Goal: Task Accomplishment & Management: Complete application form

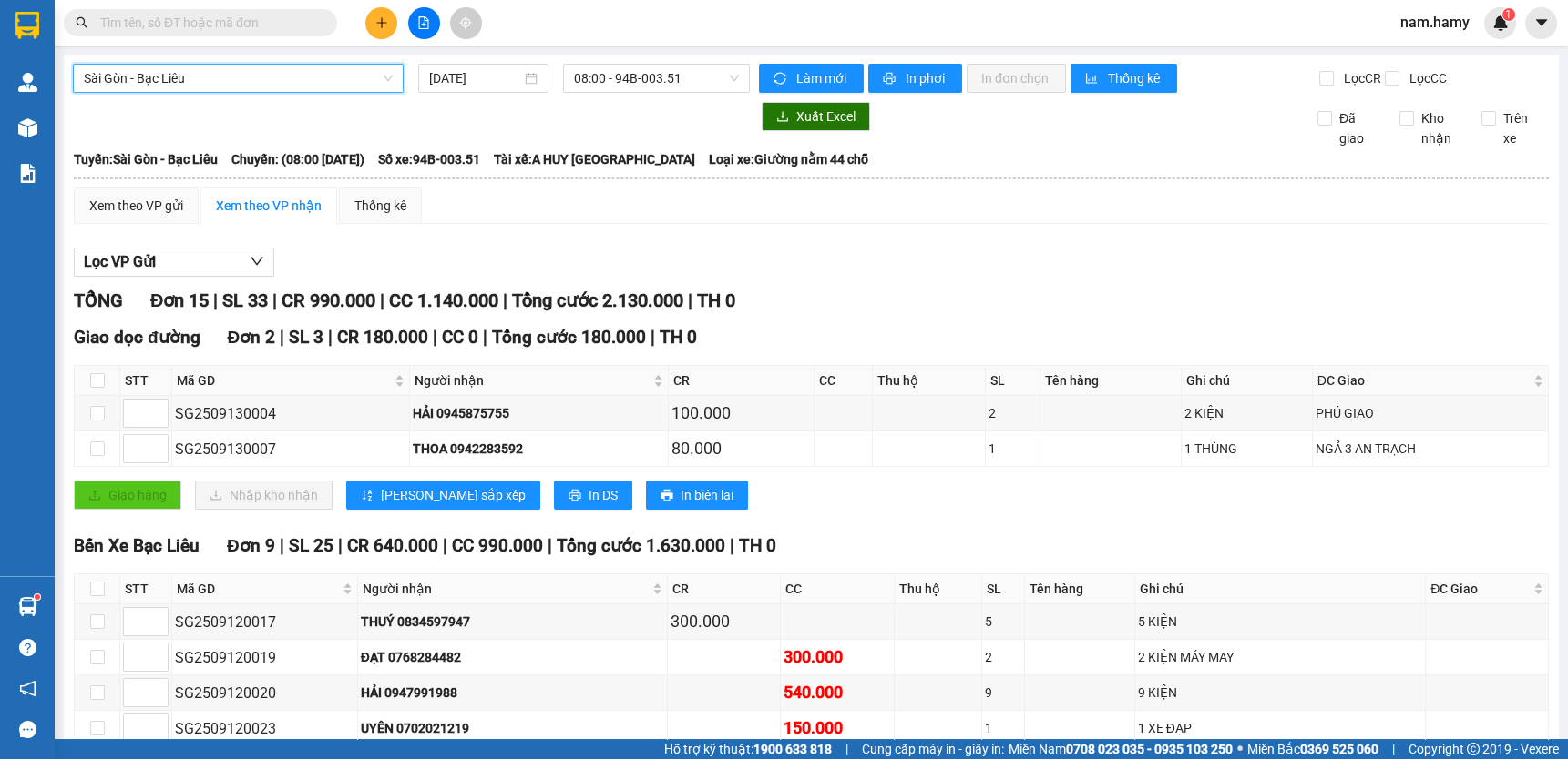
scroll to position [82, 0]
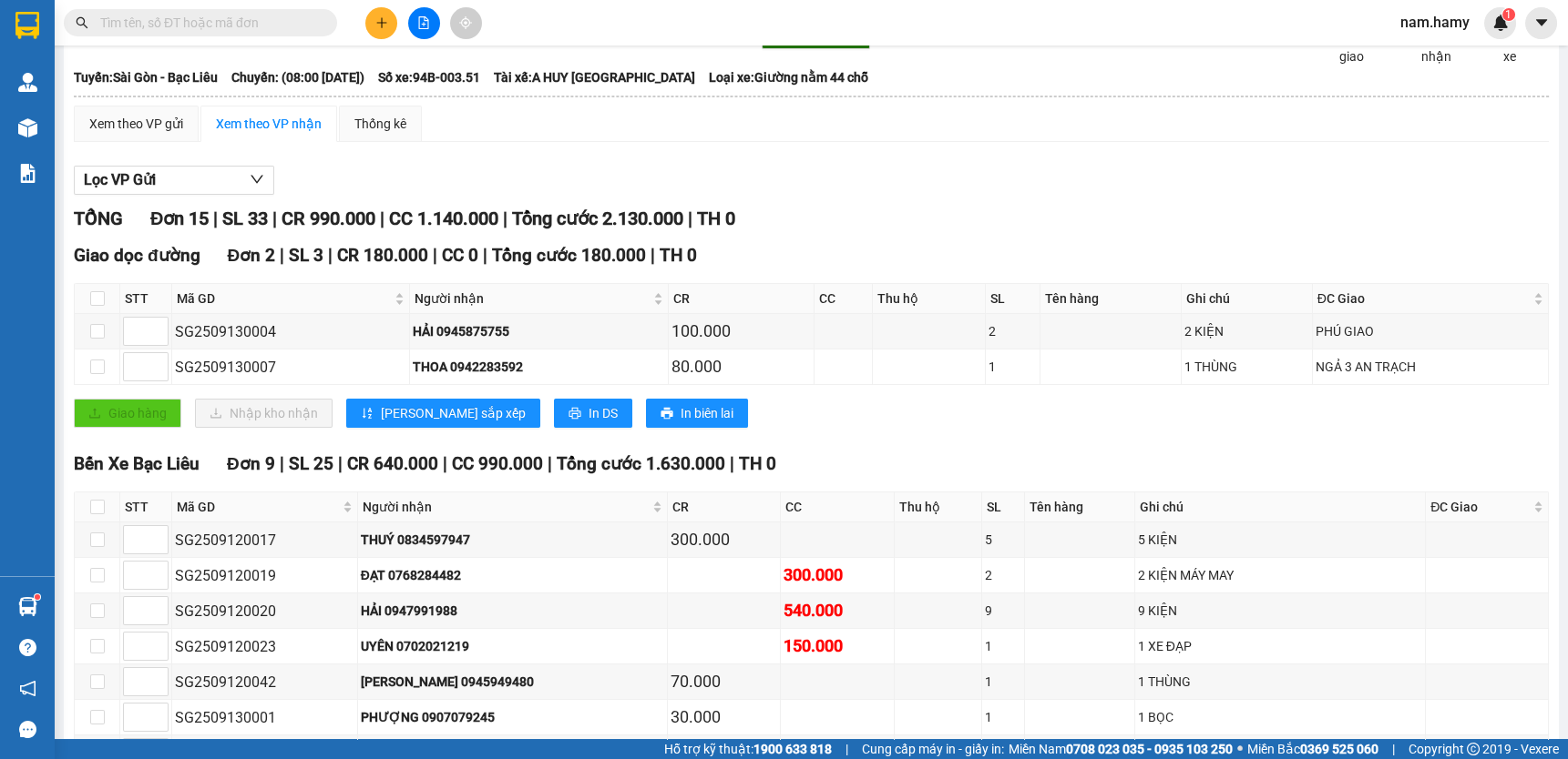
click at [233, 19] on input "text" at bounding box center [207, 22] width 215 height 20
click at [380, 23] on icon "plus" at bounding box center [381, 22] width 12 height 12
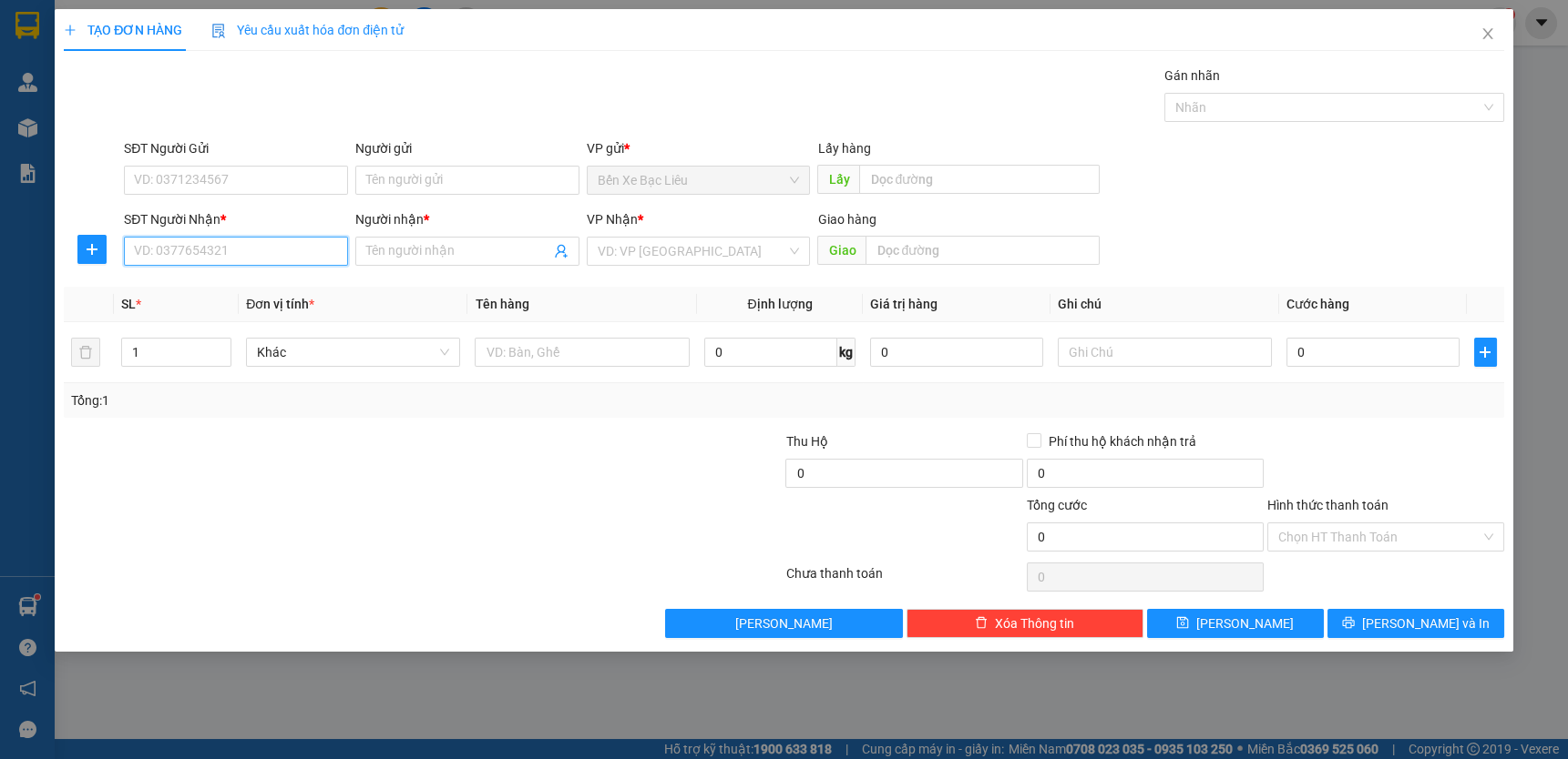
click at [312, 249] on input "SĐT Người Nhận *" at bounding box center [236, 251] width 224 height 29
type input "0939433476"
click at [278, 283] on div "0939433476 - THU CUC" at bounding box center [236, 287] width 203 height 20
type input "THU CUC"
type input "100.000"
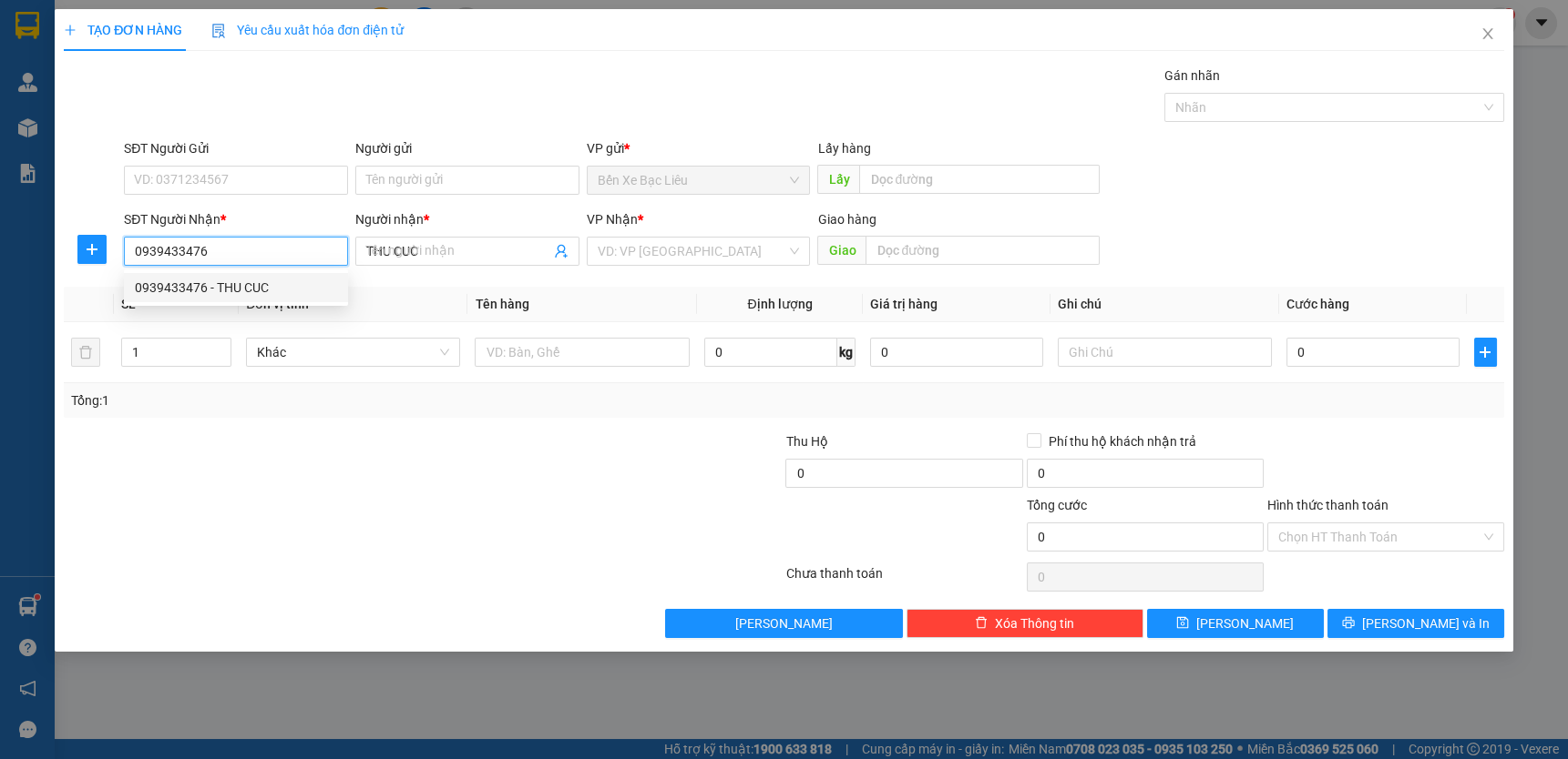
type input "100.000"
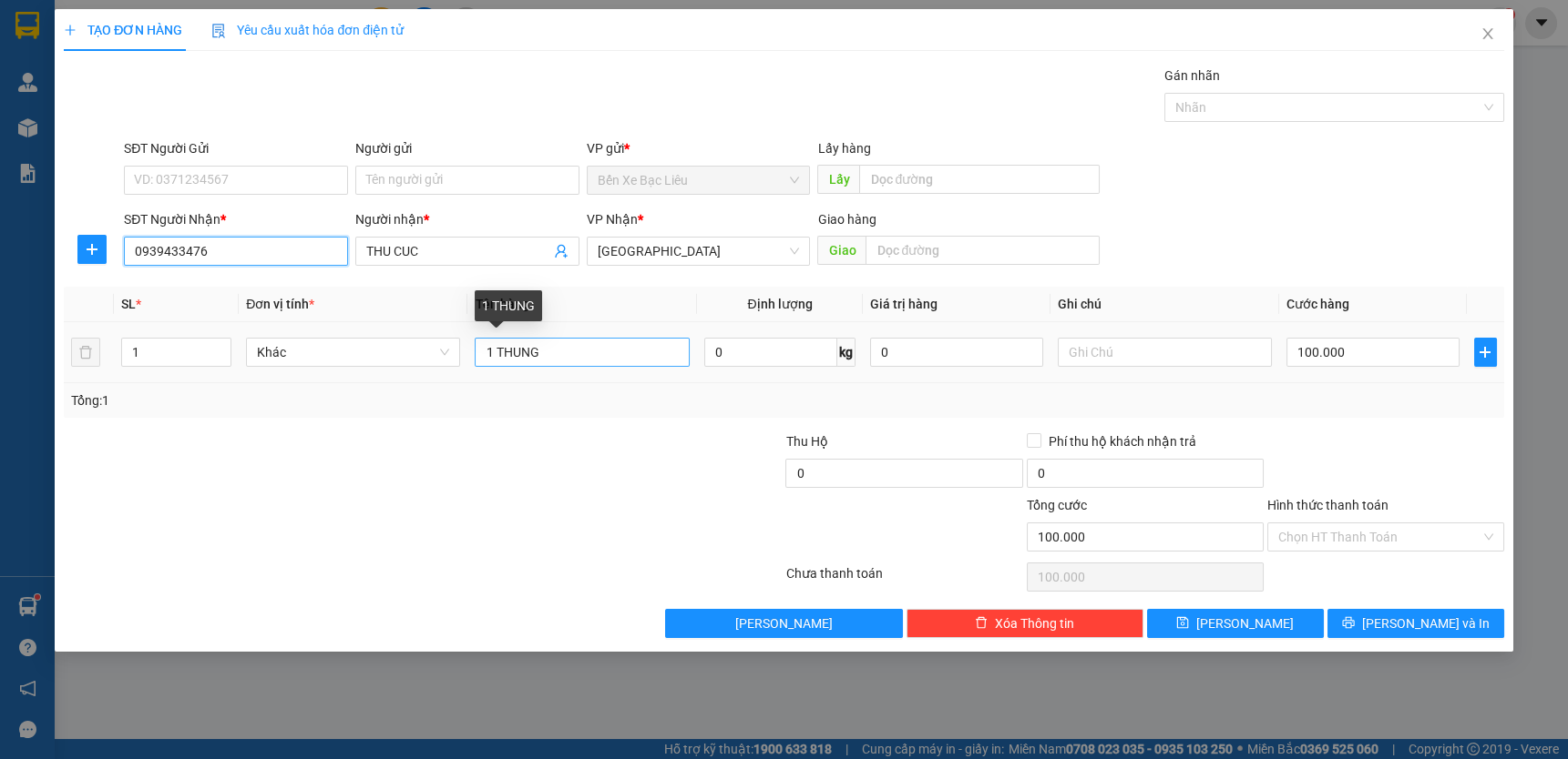
type input "0939433476"
click at [594, 353] on input "1 THUNG" at bounding box center [581, 352] width 214 height 29
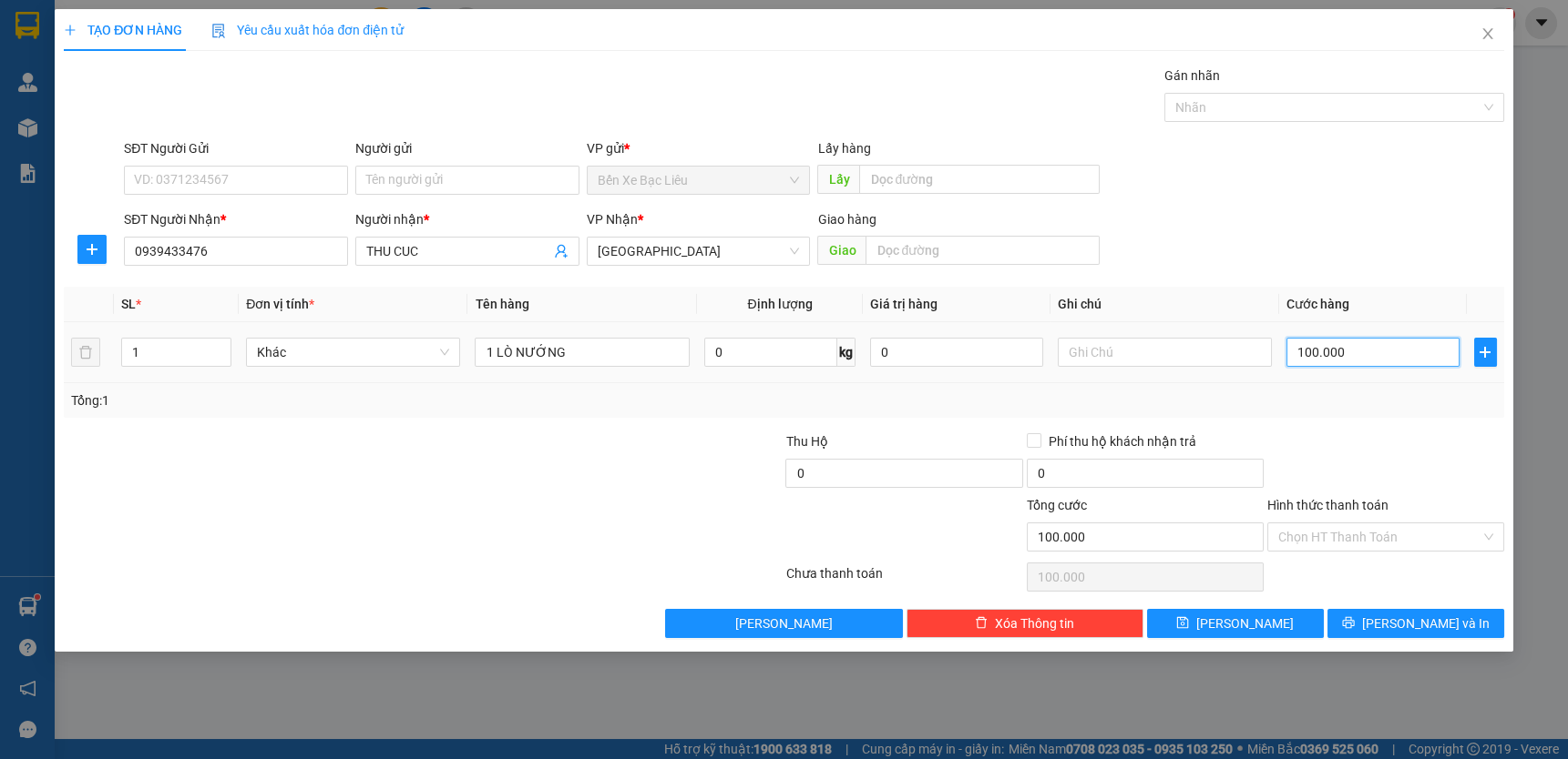
click at [1430, 363] on input "100.000" at bounding box center [1373, 352] width 173 height 29
click at [1428, 362] on input "100.000" at bounding box center [1373, 352] width 173 height 29
click at [619, 353] on input "1 LÒ NƯỚNG" at bounding box center [581, 352] width 214 height 29
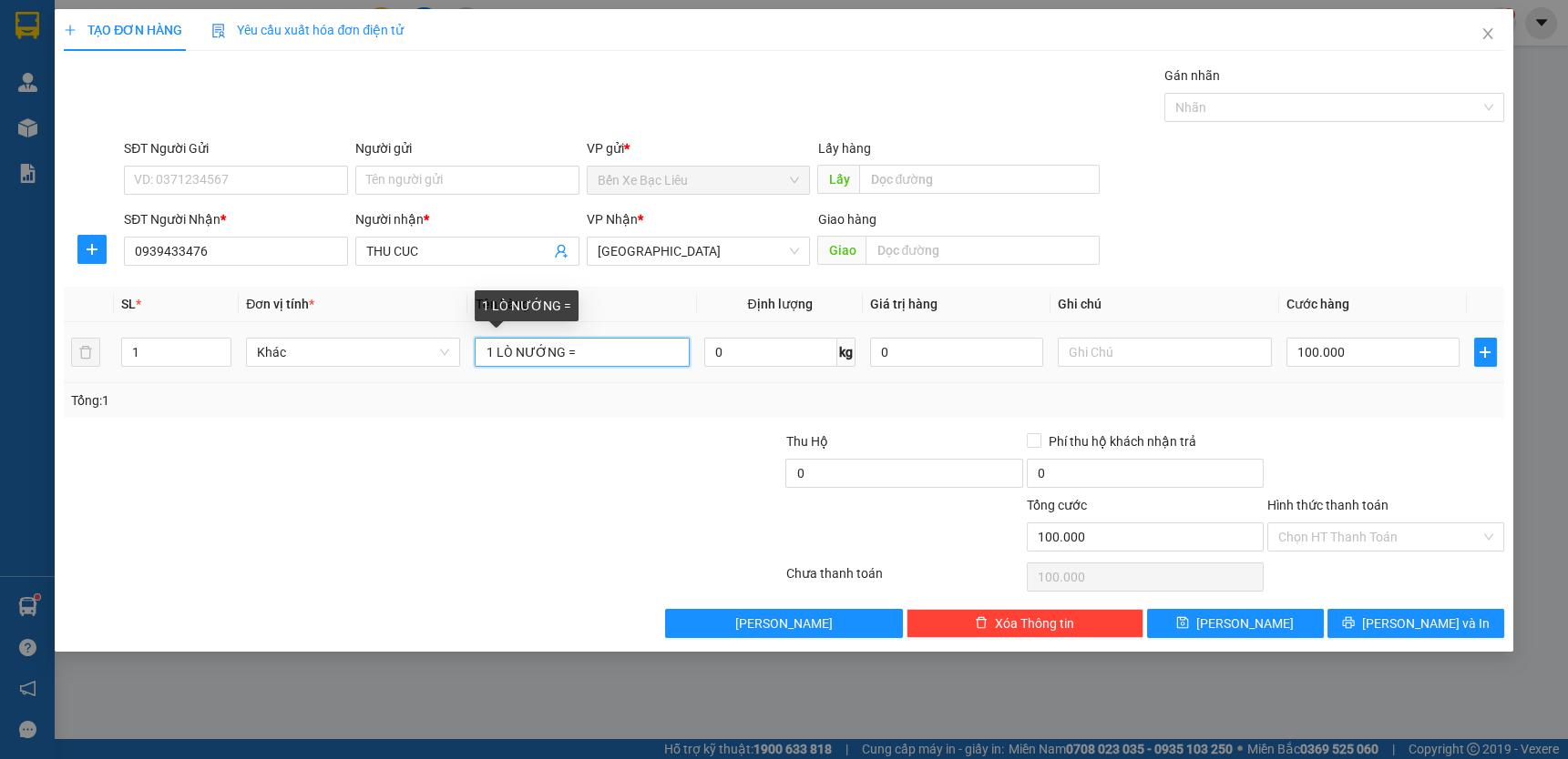
click at [619, 353] on input "1 LÒ NƯỚNG =" at bounding box center [581, 352] width 214 height 29
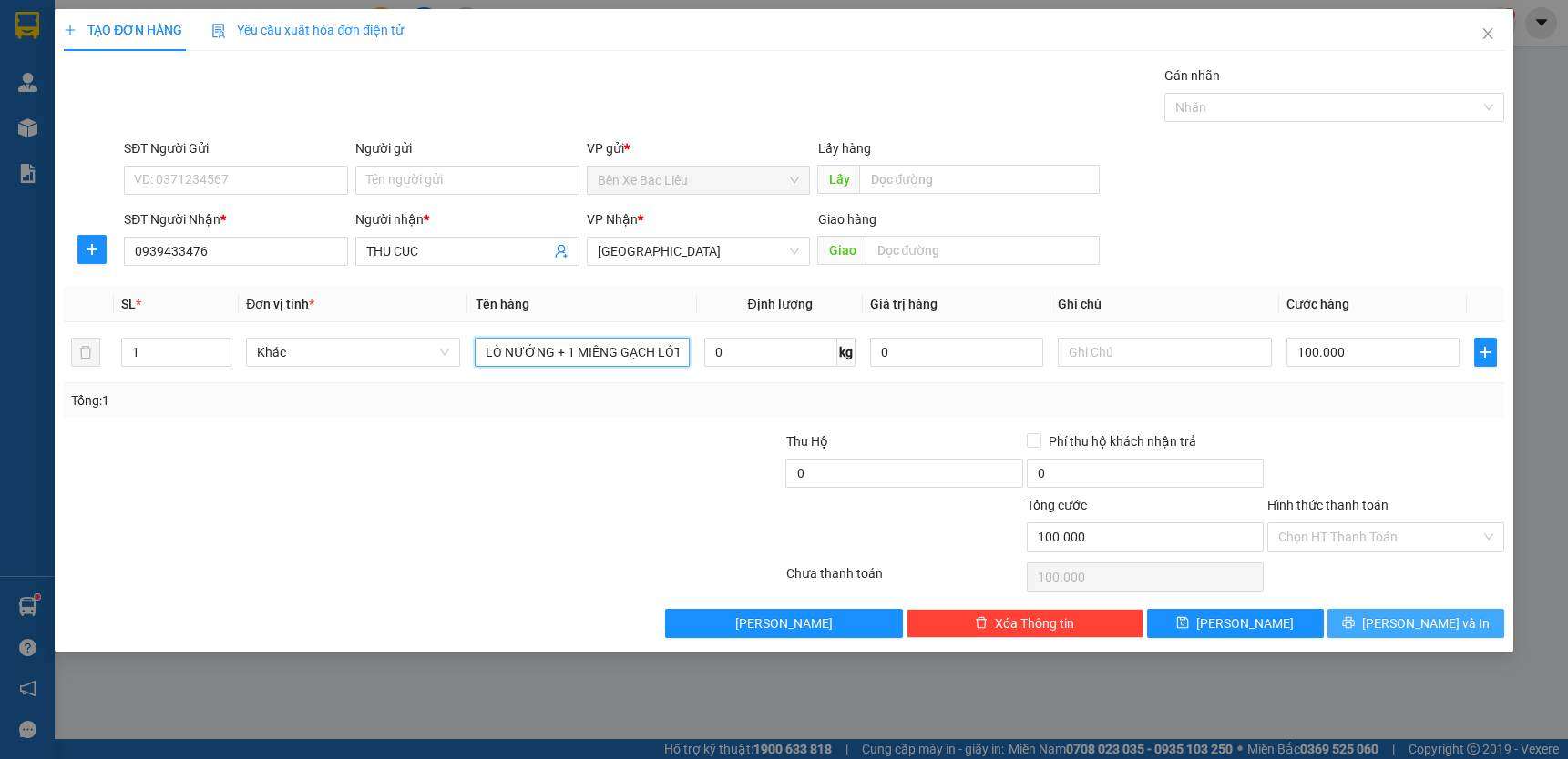
type input "1 LÒ NƯỚNG + 1 MIẾNG GẠCH LÓT"
click at [1371, 617] on button "[PERSON_NAME] và In" at bounding box center [1416, 624] width 177 height 29
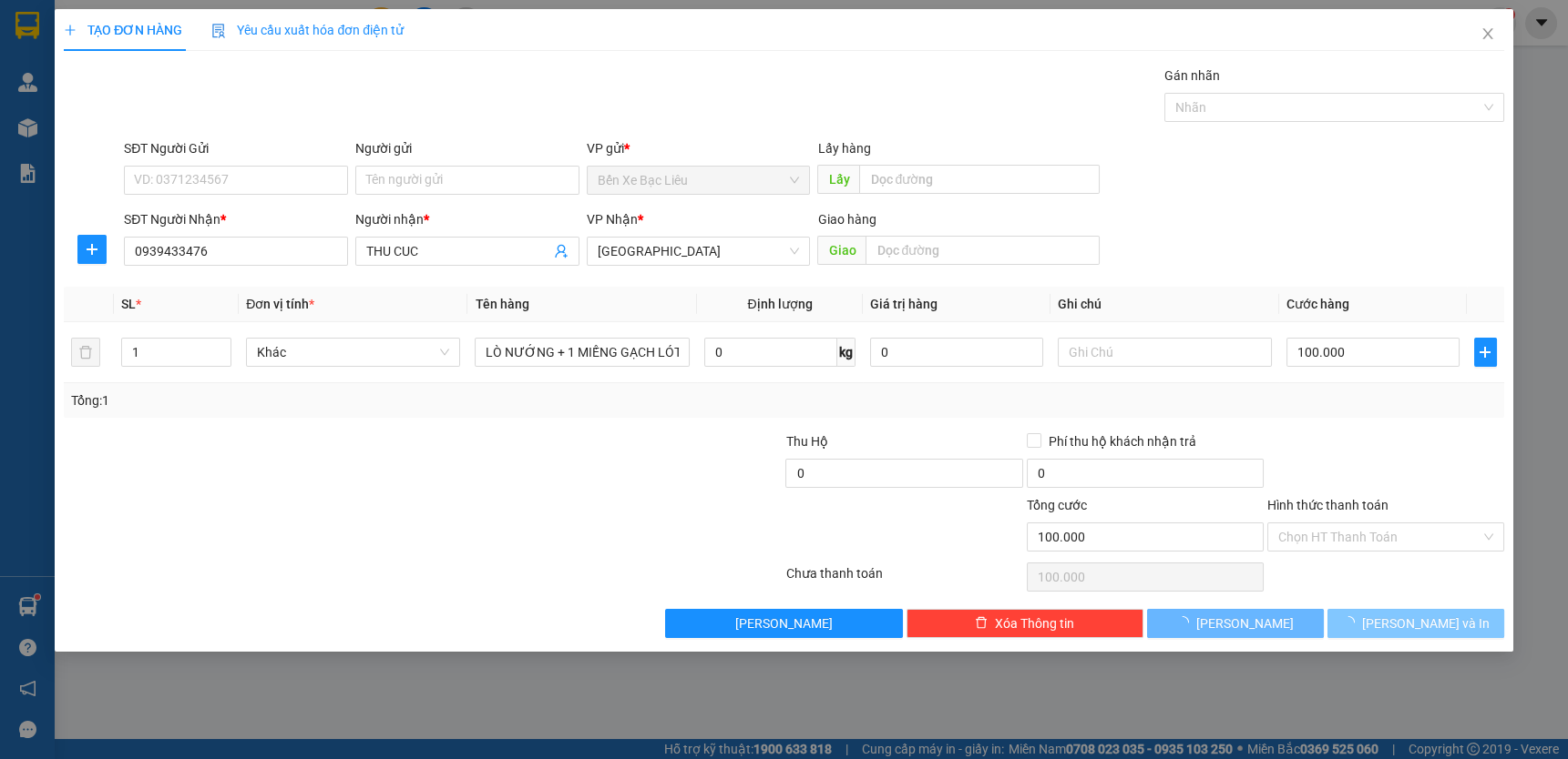
scroll to position [0, 0]
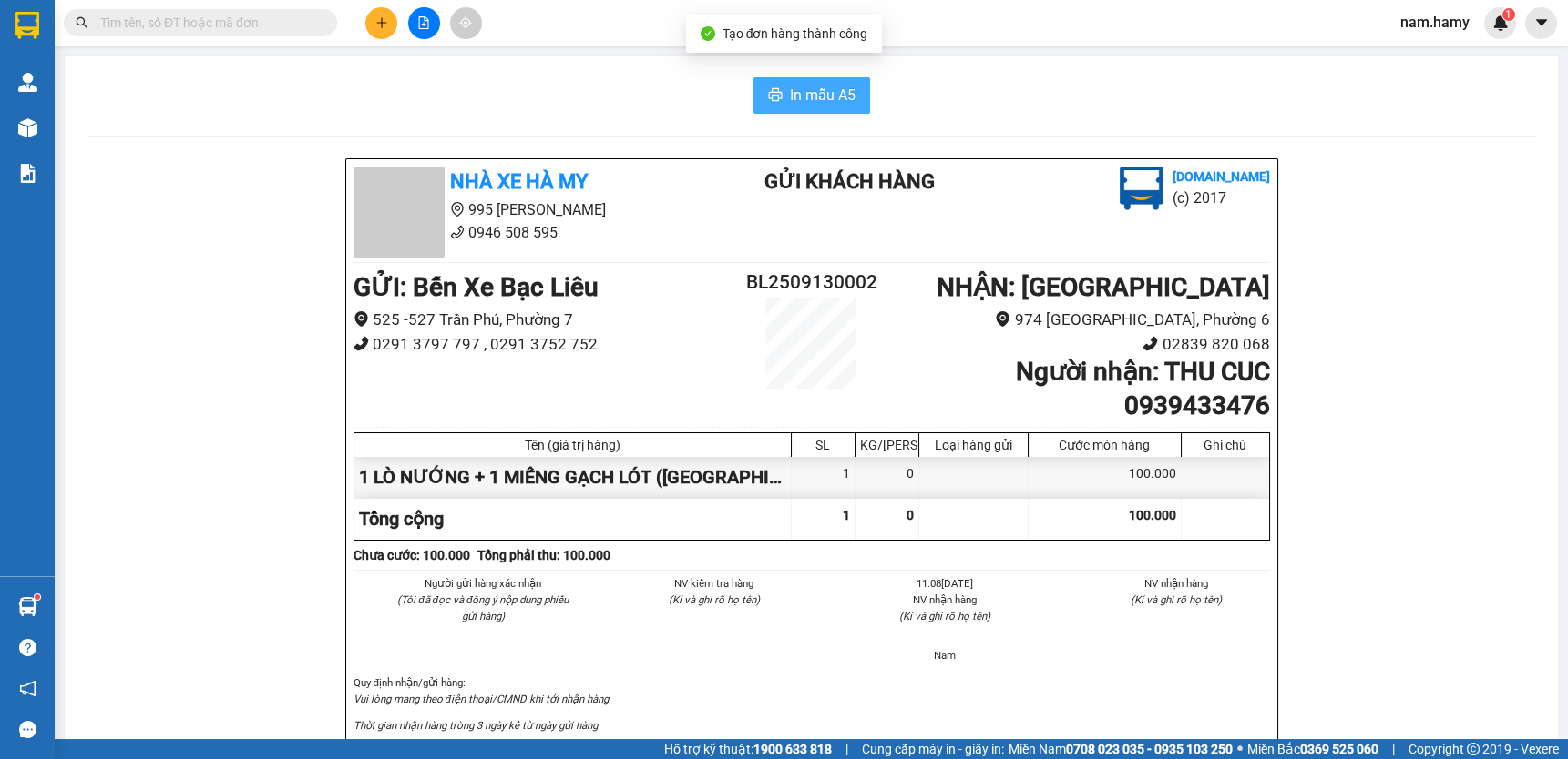
click at [793, 84] on span "In mẫu A5" at bounding box center [822, 96] width 65 height 23
